Goal: Task Accomplishment & Management: Manage account settings

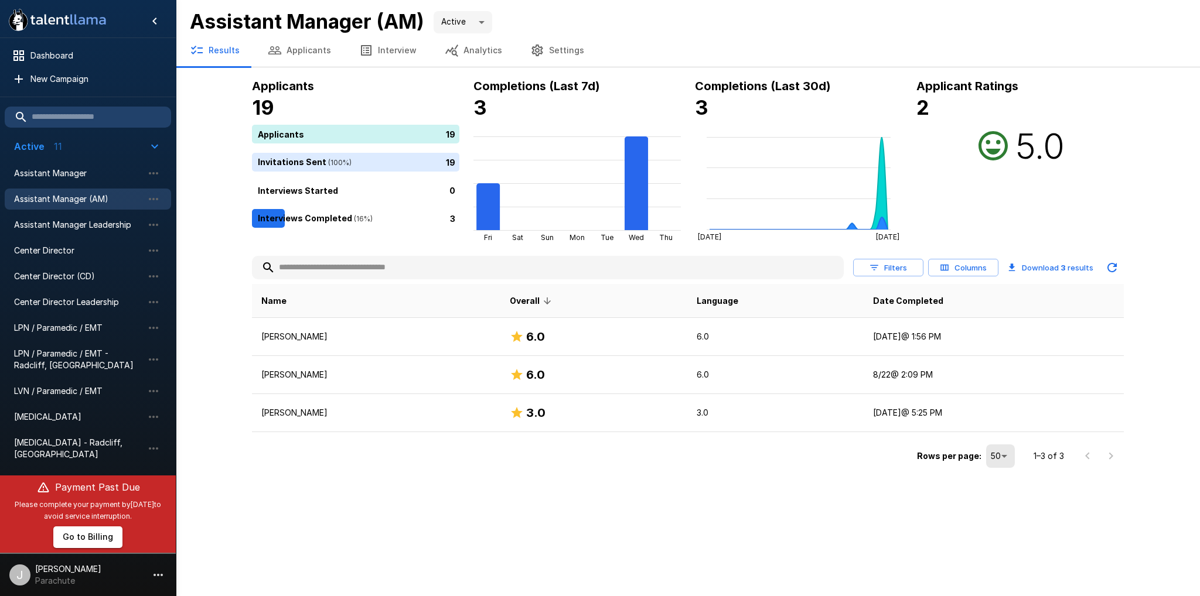
click at [305, 45] on button "Applicants" at bounding box center [299, 50] width 91 height 33
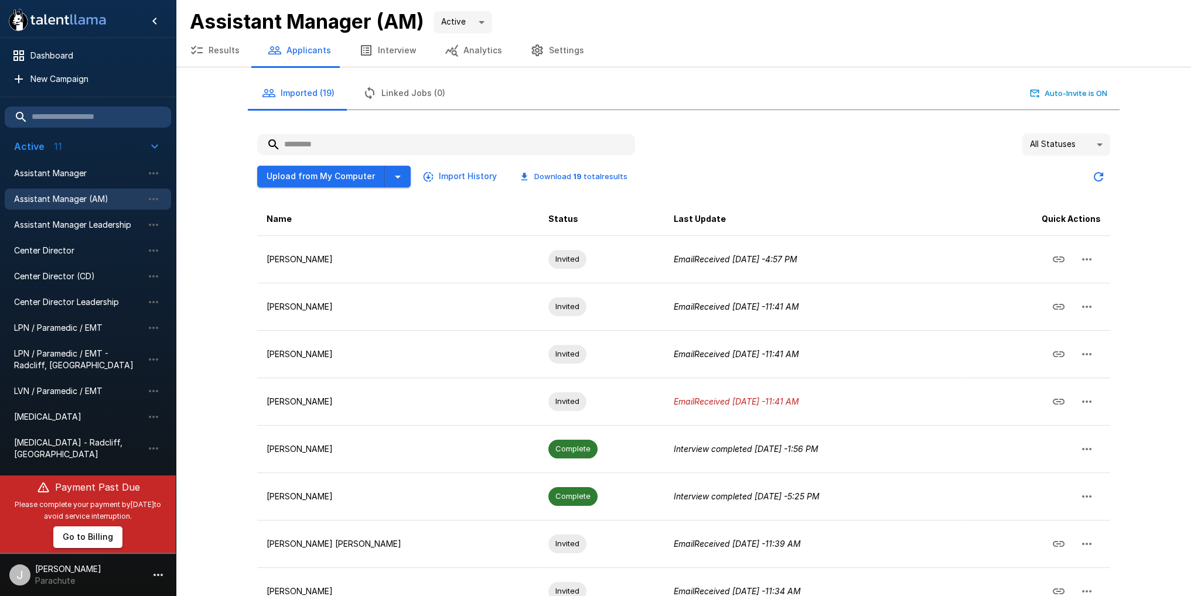
click at [216, 54] on button "Results" at bounding box center [215, 50] width 78 height 33
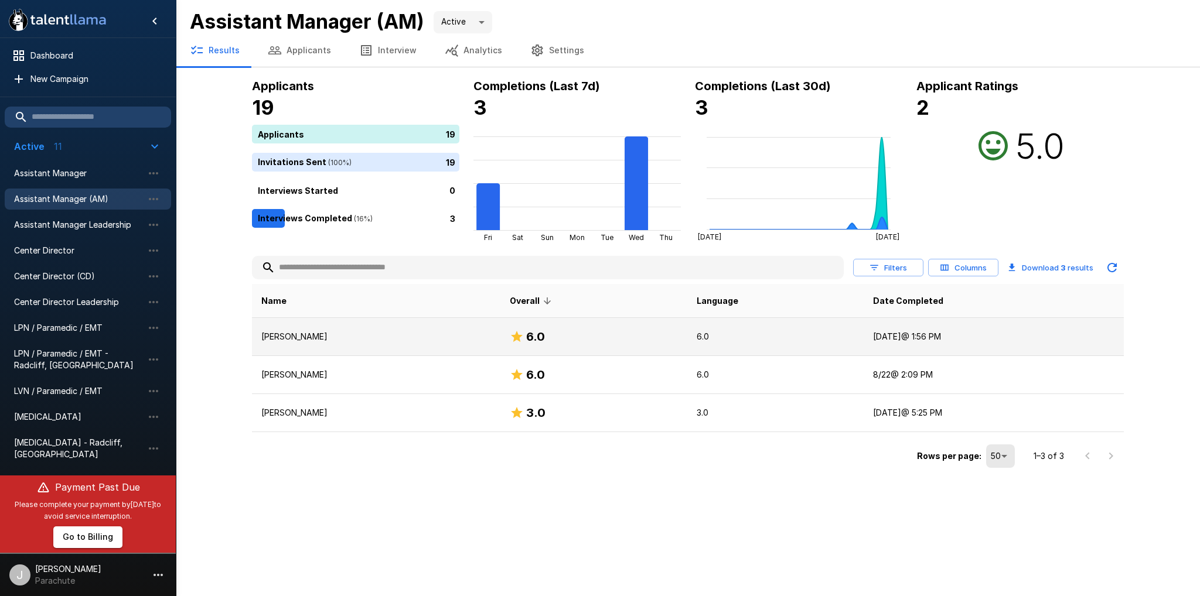
click at [541, 338] on h6 "6.0" at bounding box center [535, 336] width 19 height 19
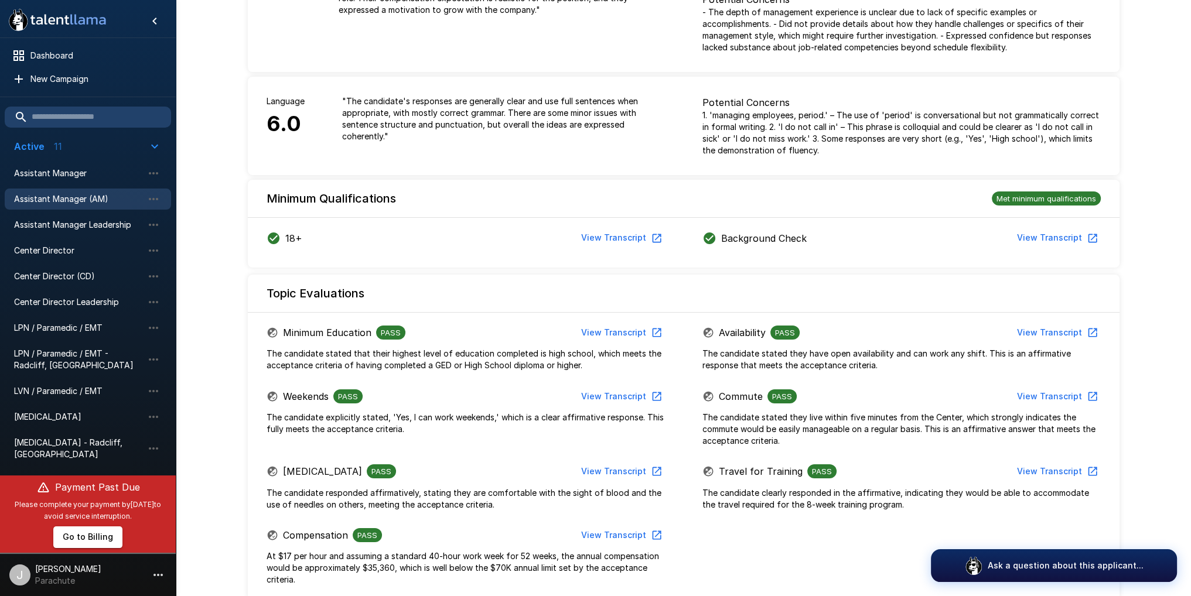
scroll to position [176, 0]
click at [634, 242] on button "View Transcript" at bounding box center [620, 238] width 88 height 22
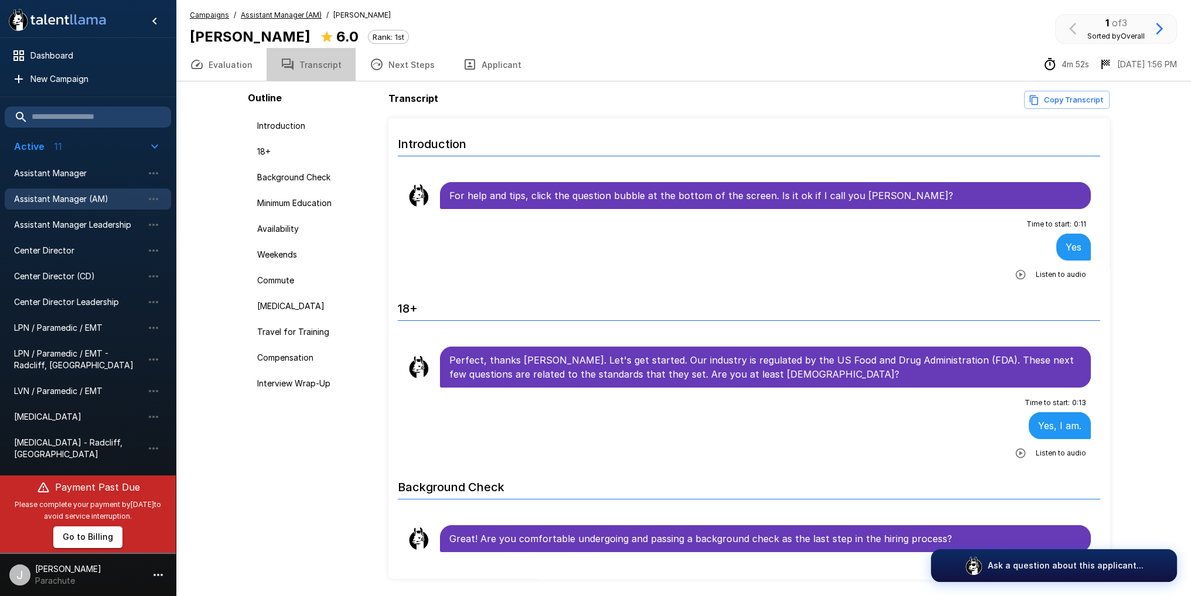
click at [312, 69] on button "Transcript" at bounding box center [311, 64] width 89 height 33
drag, startPoint x: 293, startPoint y: 227, endPoint x: 297, endPoint y: 217, distance: 10.2
click at [295, 220] on div "Availability" at bounding box center [316, 228] width 136 height 21
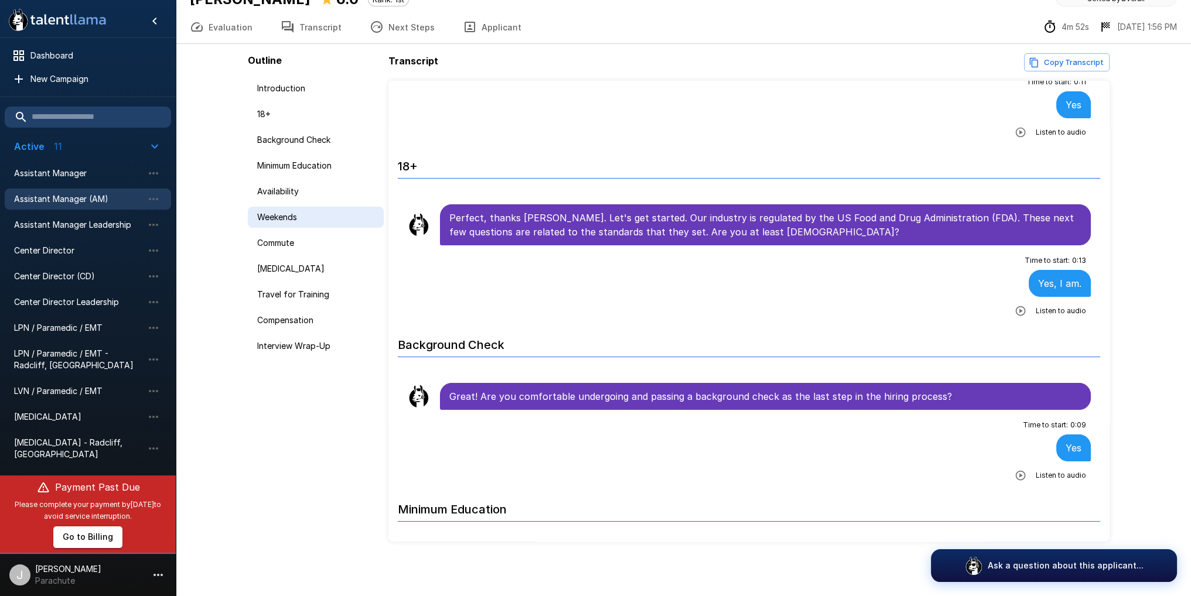
scroll to position [39, 0]
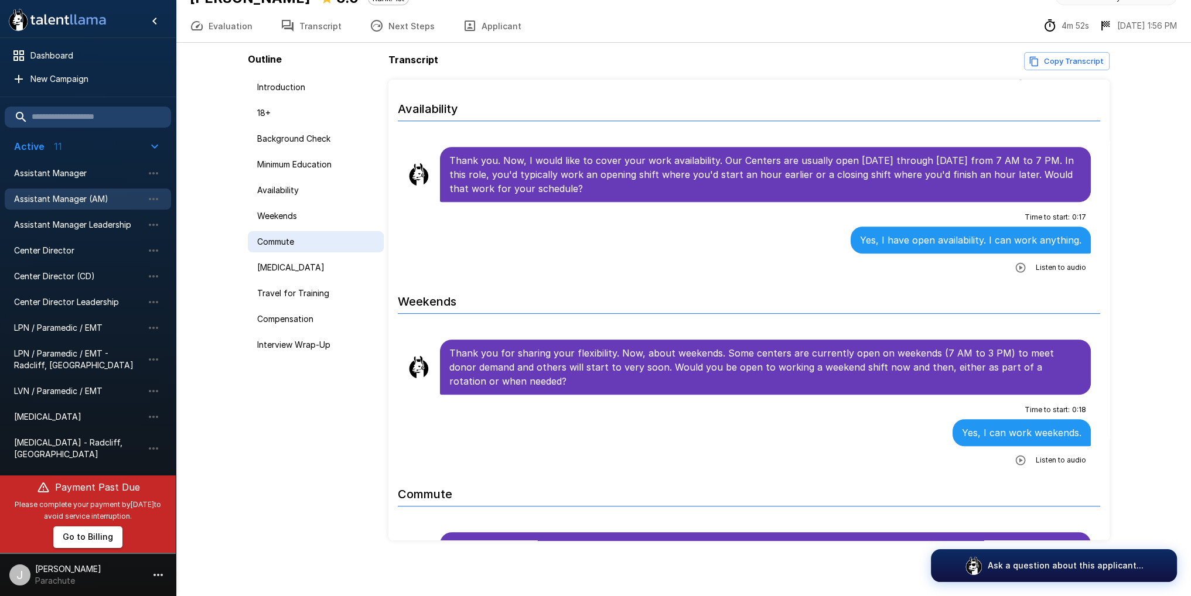
click at [286, 248] on div "Commute" at bounding box center [316, 241] width 136 height 21
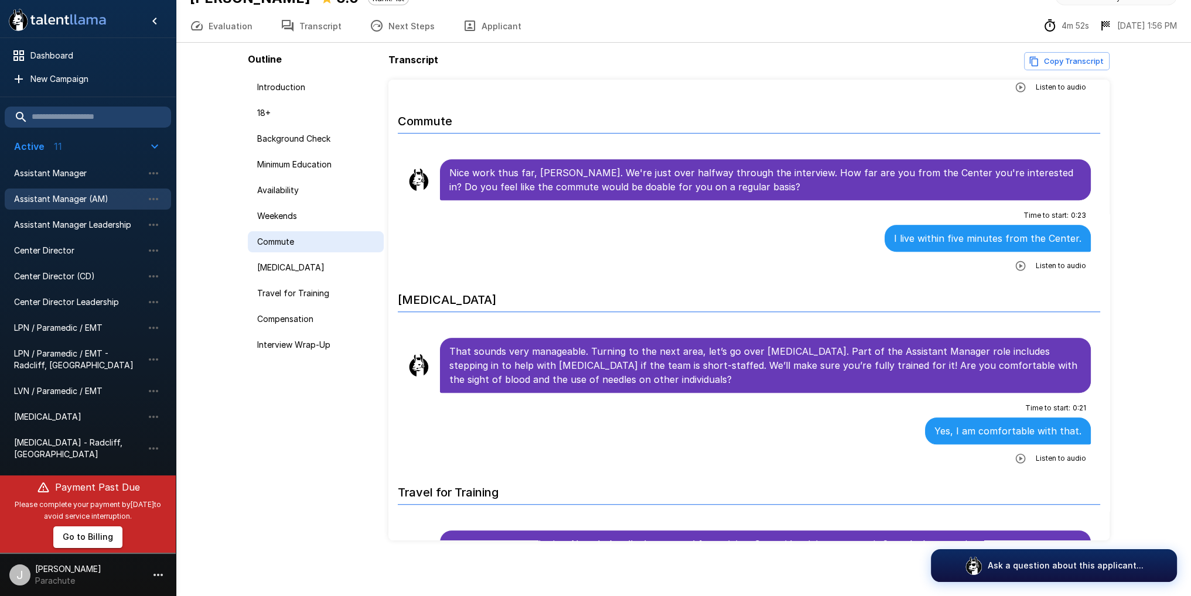
scroll to position [1067, 0]
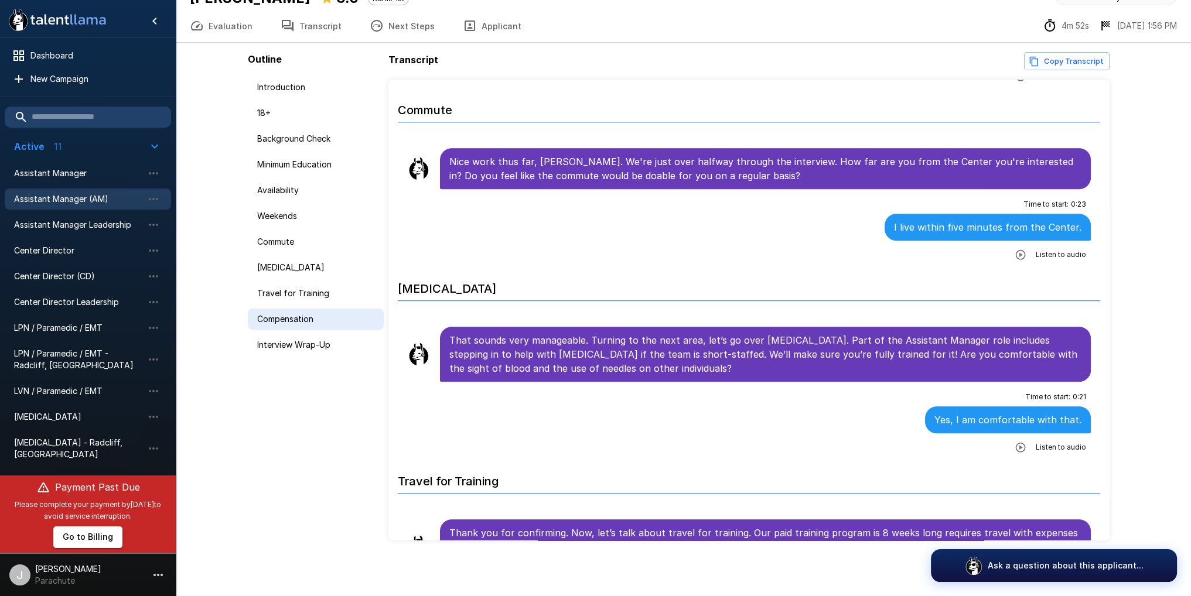
click at [305, 318] on span "Compensation" at bounding box center [315, 319] width 117 height 12
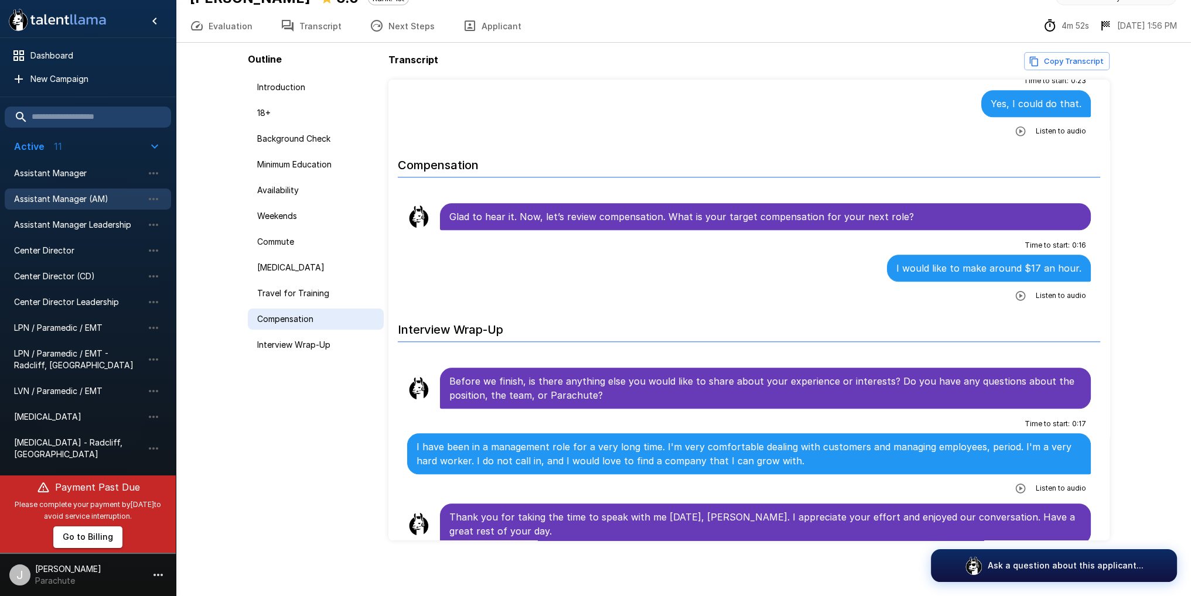
scroll to position [1581, 0]
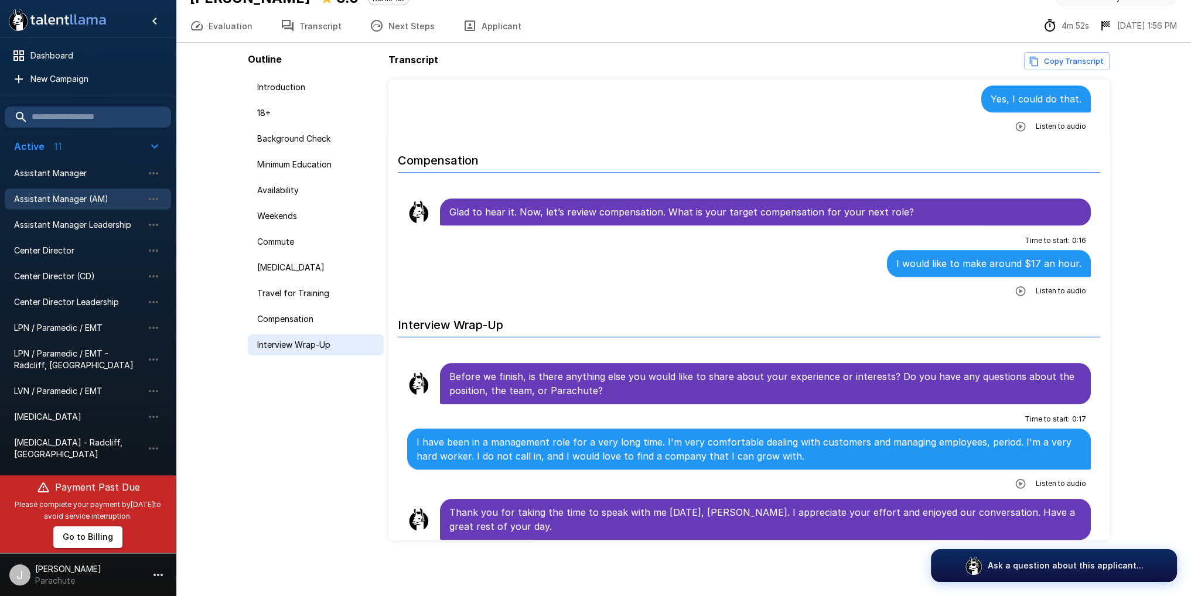
click at [305, 353] on div "Interview Wrap-Up" at bounding box center [316, 344] width 136 height 21
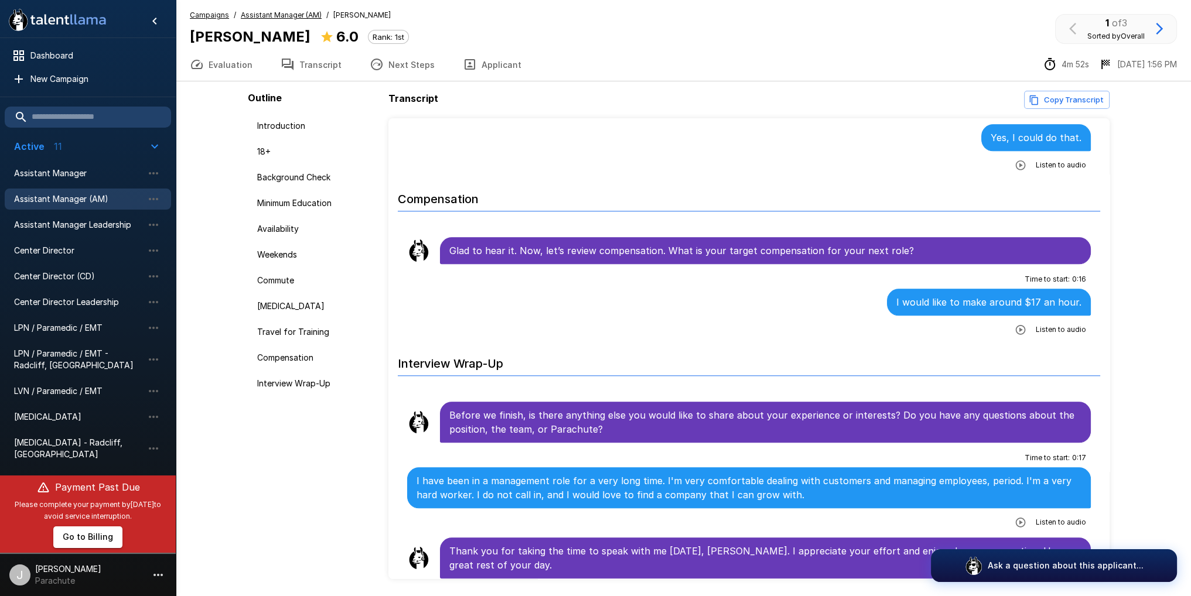
click at [287, 11] on u "Assistant Manager (AM)" at bounding box center [281, 15] width 81 height 9
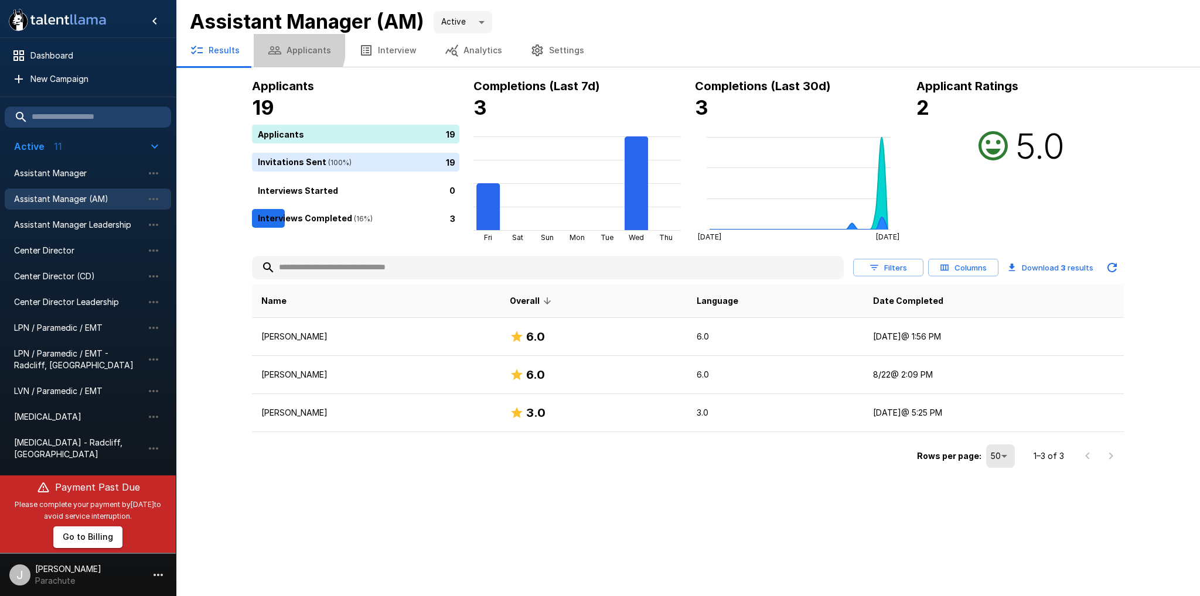
click at [279, 43] on button "Applicants" at bounding box center [299, 50] width 91 height 33
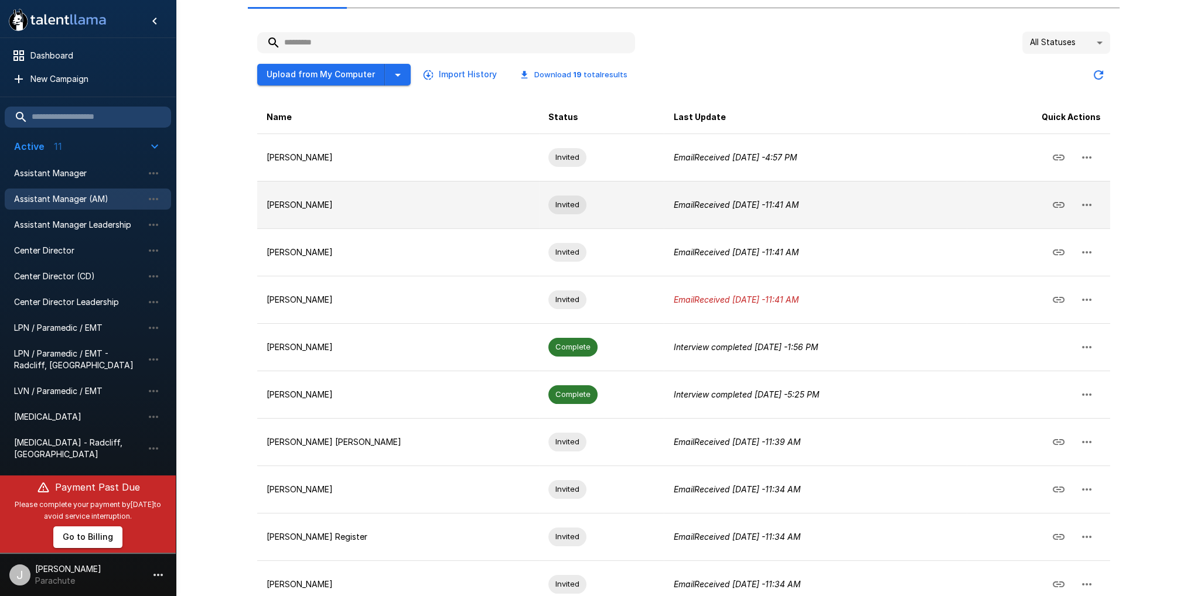
scroll to position [160, 0]
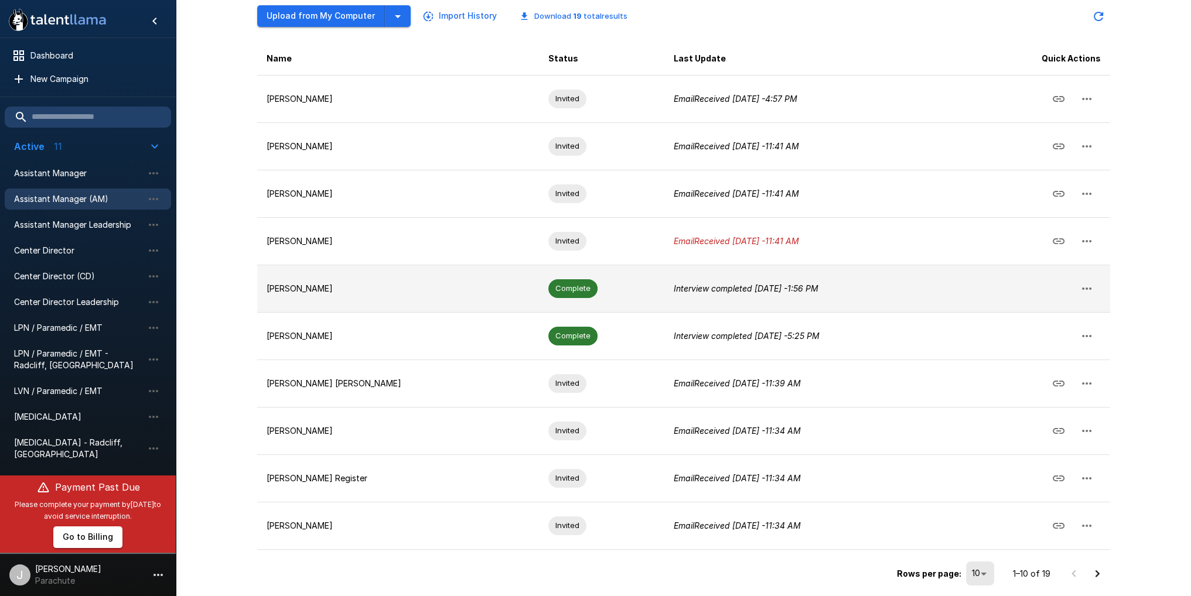
click at [673, 286] on icon "Interview completed [DATE] - 1:56 PM" at bounding box center [745, 288] width 145 height 10
